Goal: Information Seeking & Learning: Learn about a topic

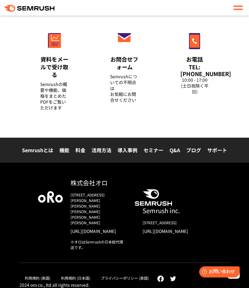
click at [82, 184] on div "株式会社オロ" at bounding box center [98, 182] width 54 height 9
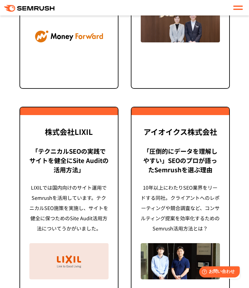
scroll to position [2132, 0]
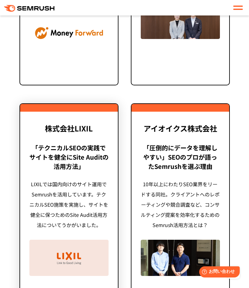
click at [69, 168] on div "「テクニカルSEOの実践でサイトを健全に Site Auditの活用方法」" at bounding box center [68, 157] width 79 height 28
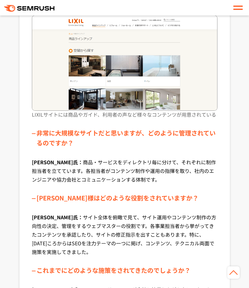
scroll to position [398, 0]
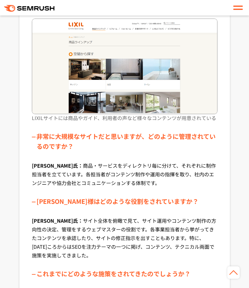
click at [104, 61] on img at bounding box center [125, 67] width 186 height 96
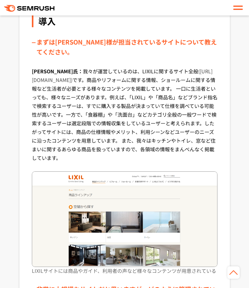
scroll to position [239, 0]
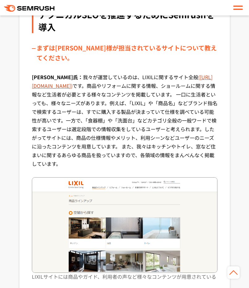
click at [51, 79] on link "(https://www.lixil.co.jp/)" at bounding box center [122, 81] width 181 height 16
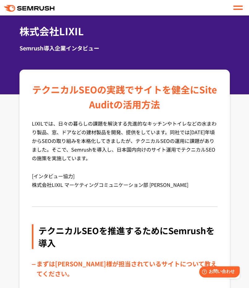
scroll to position [0, 0]
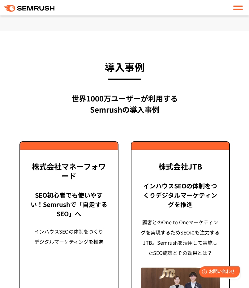
scroll to position [1847, 0]
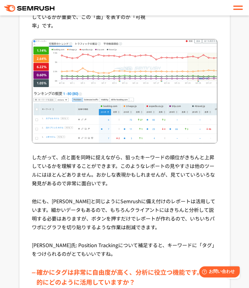
scroll to position [1705, 0]
